Goal: Task Accomplishment & Management: Use online tool/utility

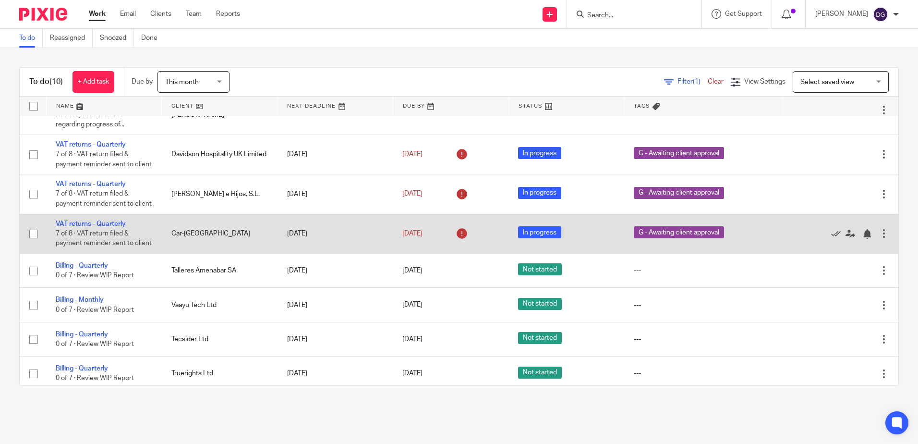
scroll to position [144, 0]
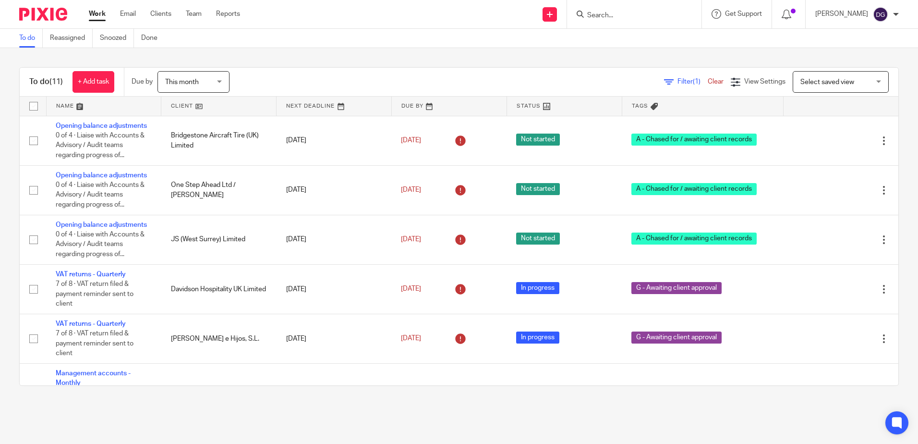
scroll to position [192, 0]
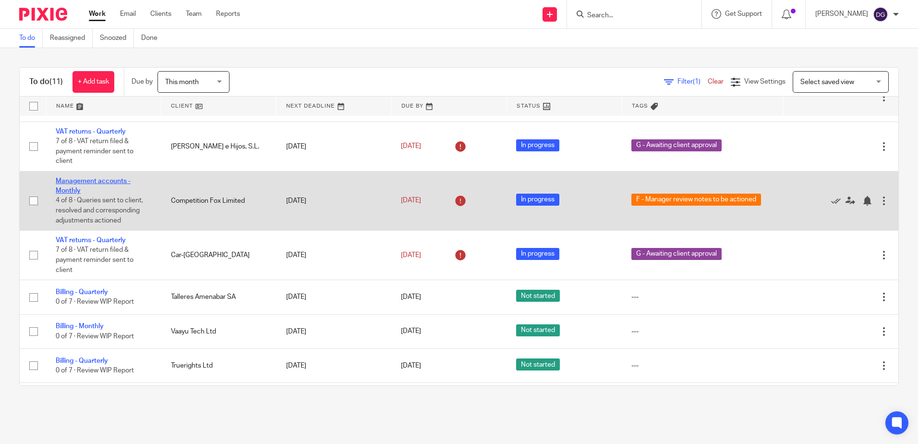
click at [113, 181] on link "Management accounts - Monthly" at bounding box center [93, 186] width 75 height 16
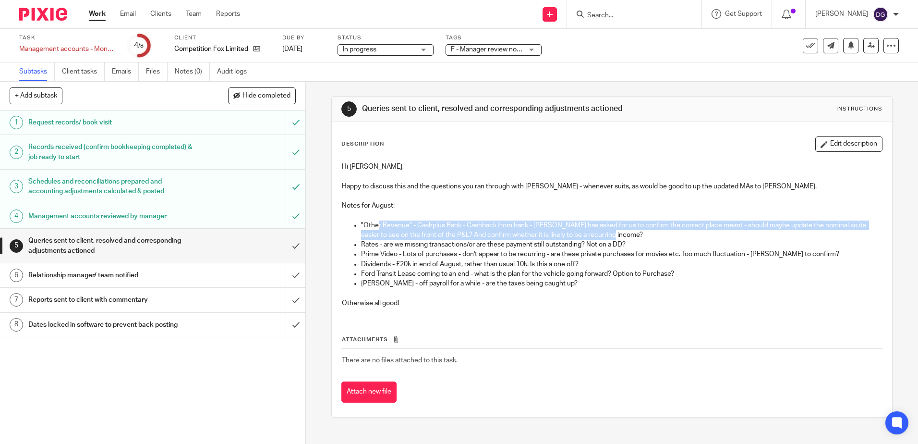
drag, startPoint x: 374, startPoint y: 222, endPoint x: 646, endPoint y: 235, distance: 272.1
click at [646, 235] on p ""Other Revenue" - Cashplus Bank - Cashback from bank - [PERSON_NAME] has asked …" at bounding box center [621, 230] width 520 height 20
click at [509, 235] on p ""Other Revenue" - Cashplus Bank - Cashback from bank - [PERSON_NAME] has asked …" at bounding box center [621, 230] width 520 height 20
drag, startPoint x: 618, startPoint y: 230, endPoint x: 398, endPoint y: 225, distance: 220.0
click at [398, 225] on p ""Other Revenue" - Cashplus Bank - Cashback from bank - [PERSON_NAME] has asked …" at bounding box center [621, 230] width 520 height 20
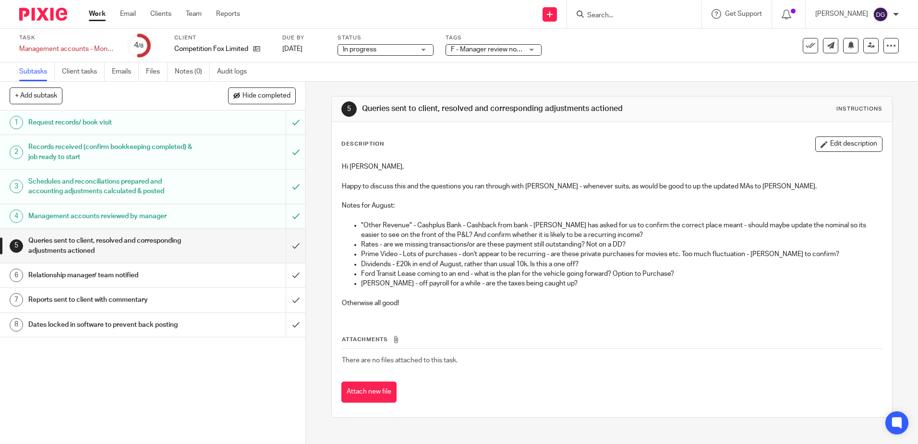
drag, startPoint x: 398, startPoint y: 225, endPoint x: 392, endPoint y: 241, distance: 17.9
click at [392, 241] on p "Rates - are we missing transactions/or are these payment still outstanding? Not…" at bounding box center [621, 245] width 520 height 10
drag, startPoint x: 451, startPoint y: 248, endPoint x: 643, endPoint y: 249, distance: 191.6
click at [643, 249] on p "Rates - are we missing transactions/or are these payment still outstanding? Not…" at bounding box center [621, 245] width 520 height 10
drag, startPoint x: 643, startPoint y: 249, endPoint x: 454, endPoint y: 258, distance: 188.9
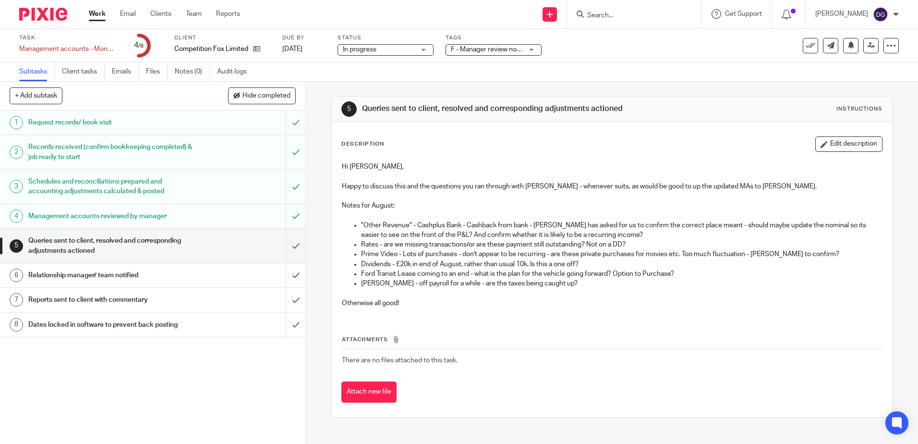
click at [454, 258] on p "Prime Video - Lots of purchases - don't appear to be recurring - are these priv…" at bounding box center [621, 254] width 520 height 10
drag, startPoint x: 611, startPoint y: 239, endPoint x: 632, endPoint y: 243, distance: 21.6
click at [632, 243] on p "Rates - are we missing transactions/or are these payment still outstanding? Not…" at bounding box center [621, 245] width 520 height 10
click at [618, 258] on p "Prime Video - Lots of purchases - don't appear to be recurring - are these priv…" at bounding box center [621, 254] width 520 height 10
drag, startPoint x: 413, startPoint y: 257, endPoint x: 816, endPoint y: 253, distance: 402.3
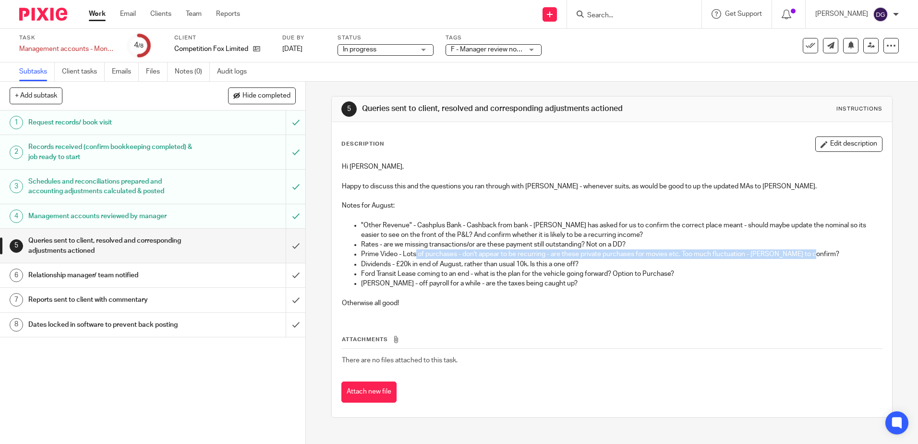
click at [816, 253] on p "Prime Video - Lots of purchases - don't appear to be recurring - are these priv…" at bounding box center [621, 254] width 520 height 10
click at [649, 255] on p "Prime Video - Lots of purchases - don't appear to be recurring - are these priv…" at bounding box center [621, 254] width 520 height 10
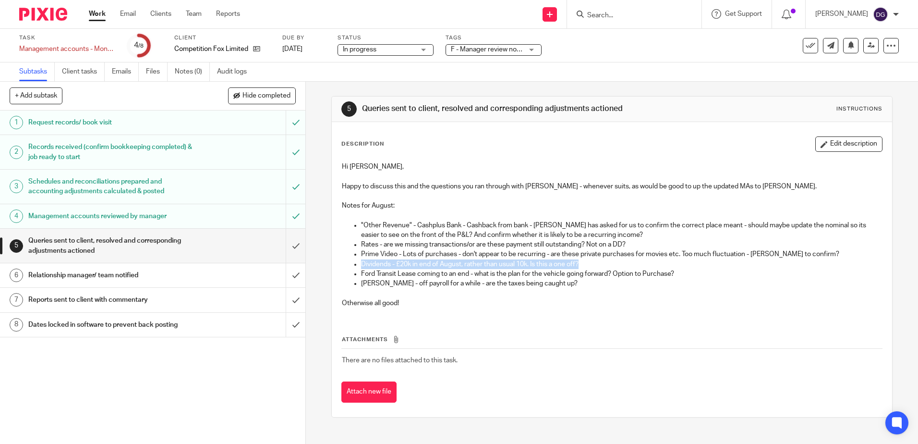
drag, startPoint x: 586, startPoint y: 262, endPoint x: 360, endPoint y: 263, distance: 226.1
click at [361, 263] on p "Dividends - £20k in end of August, rather than usual 10k. Is this a one off?" at bounding box center [621, 264] width 520 height 10
click at [601, 258] on p "Prime Video - Lots of purchases - don't appear to be recurring - are these priv…" at bounding box center [621, 254] width 520 height 10
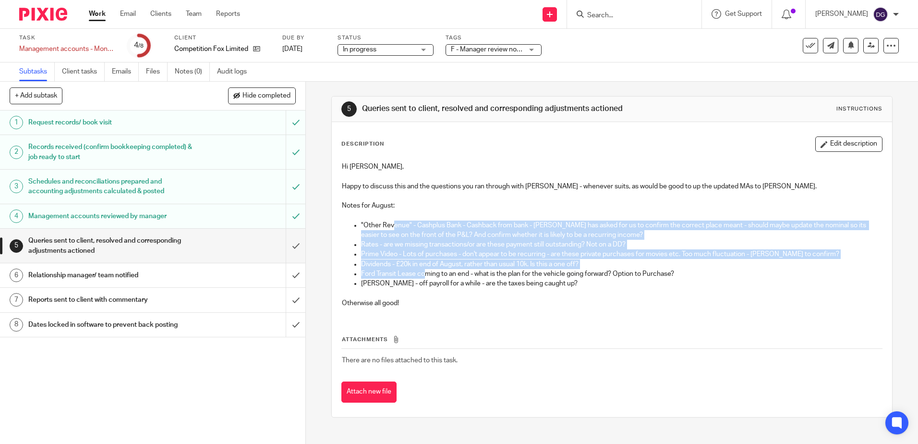
drag, startPoint x: 392, startPoint y: 227, endPoint x: 423, endPoint y: 273, distance: 55.7
click at [423, 273] on ul ""Other Revenue" - Cashplus Bank - Cashback from bank - Annie has asked for us t…" at bounding box center [612, 254] width 540 height 68
drag, startPoint x: 423, startPoint y: 273, endPoint x: 542, endPoint y: 241, distance: 122.6
click at [554, 244] on p "Rates - are we missing transactions/or are these payment still outstanding? Not…" at bounding box center [621, 245] width 520 height 10
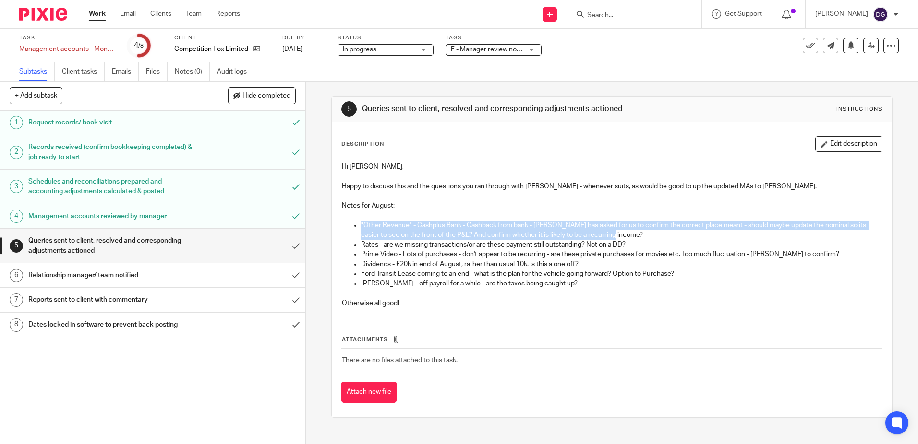
drag, startPoint x: 357, startPoint y: 221, endPoint x: 623, endPoint y: 235, distance: 266.3
click at [623, 235] on ul ""Other Revenue" - Cashplus Bank - Cashback from bank - Annie has asked for us t…" at bounding box center [612, 254] width 540 height 68
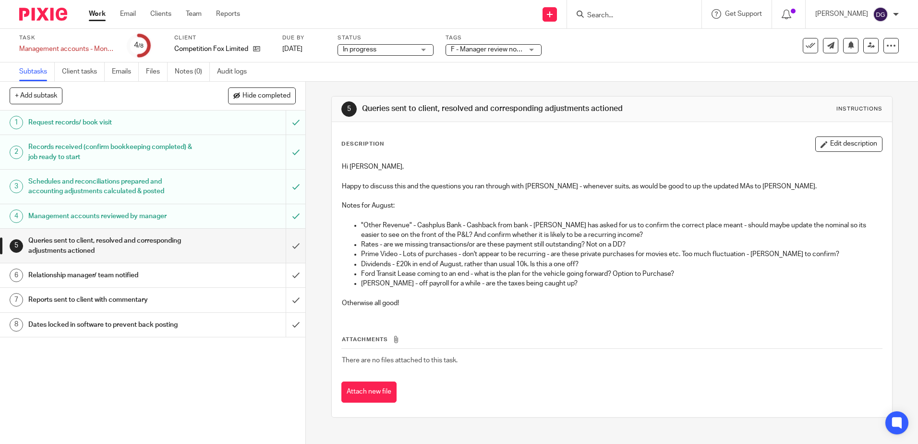
click at [698, 172] on p at bounding box center [612, 176] width 540 height 10
drag, startPoint x: 97, startPoint y: 18, endPoint x: 82, endPoint y: 12, distance: 16.4
click at [97, 18] on link "Work" at bounding box center [97, 14] width 17 height 10
